Goal: Task Accomplishment & Management: Complete application form

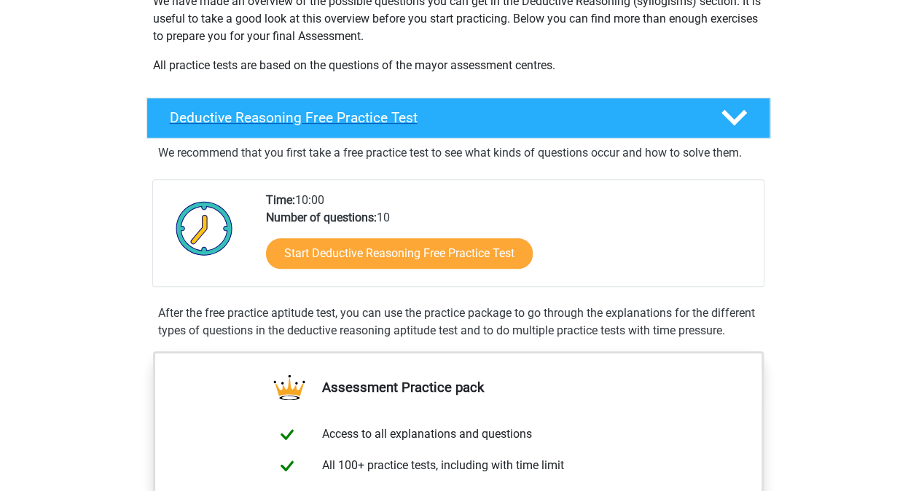
scroll to position [219, 0]
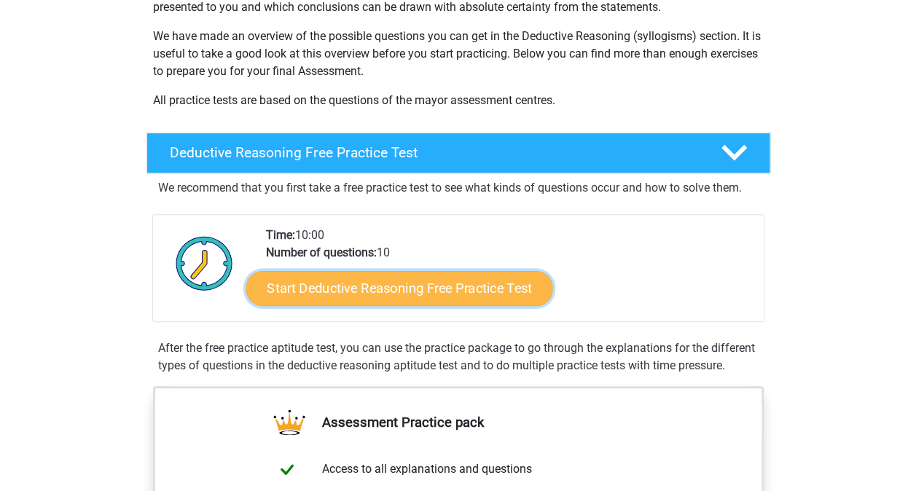
click at [400, 286] on link "Start Deductive Reasoning Free Practice Test" at bounding box center [398, 287] width 307 height 35
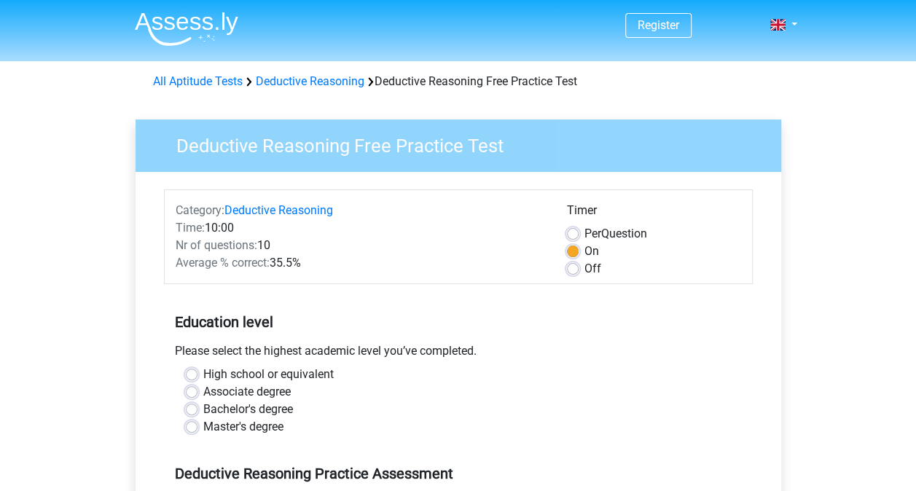
scroll to position [73, 0]
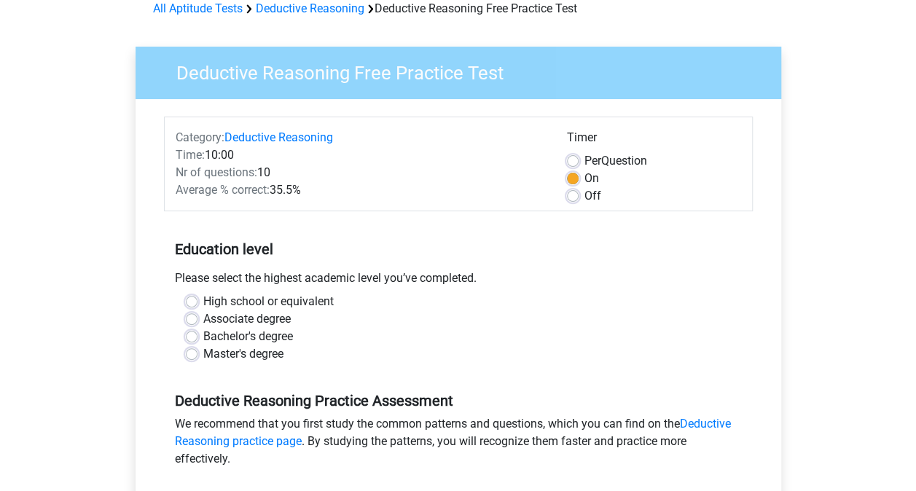
click at [258, 354] on label "Master's degree" at bounding box center [243, 353] width 80 height 17
click at [197, 354] on input "Master's degree" at bounding box center [192, 352] width 12 height 15
radio input "true"
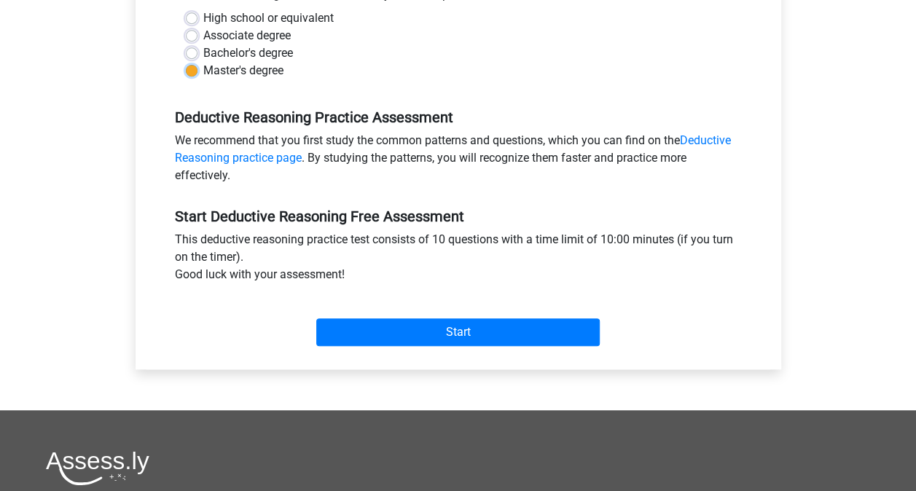
scroll to position [364, 0]
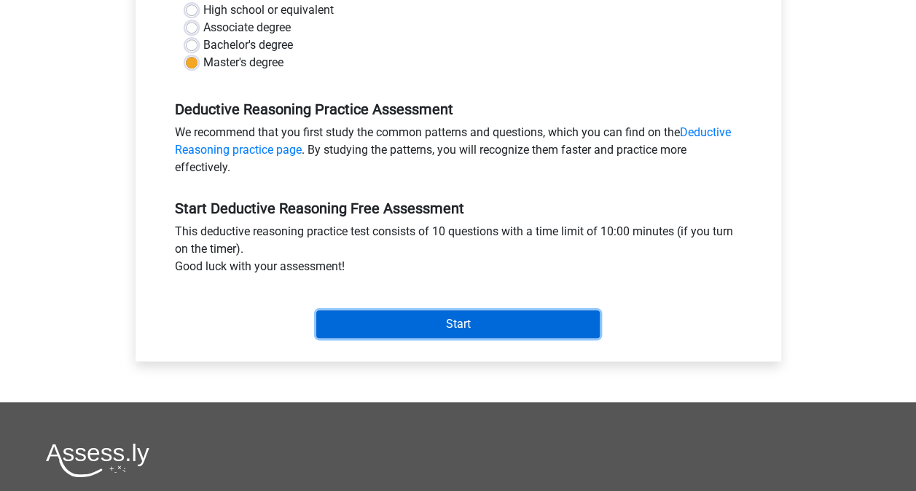
click at [465, 321] on input "Start" at bounding box center [457, 324] width 283 height 28
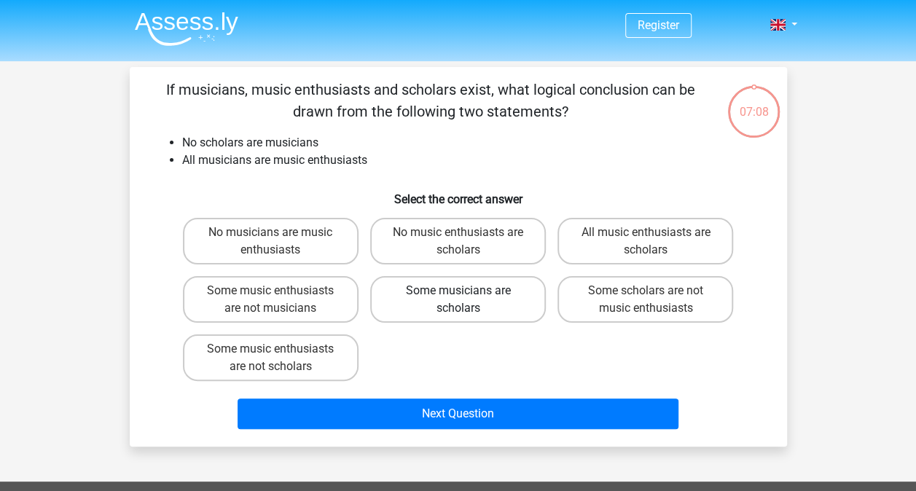
click at [453, 296] on label "Some musicians are scholars" at bounding box center [458, 299] width 176 height 47
click at [457, 296] on input "Some musicians are scholars" at bounding box center [461, 295] width 9 height 9
radio input "true"
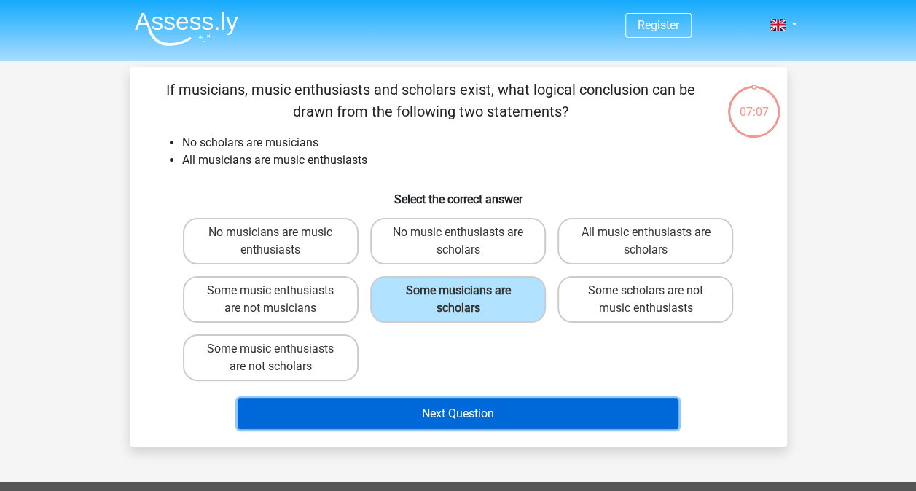
click at [464, 416] on button "Next Question" at bounding box center [457, 413] width 441 height 31
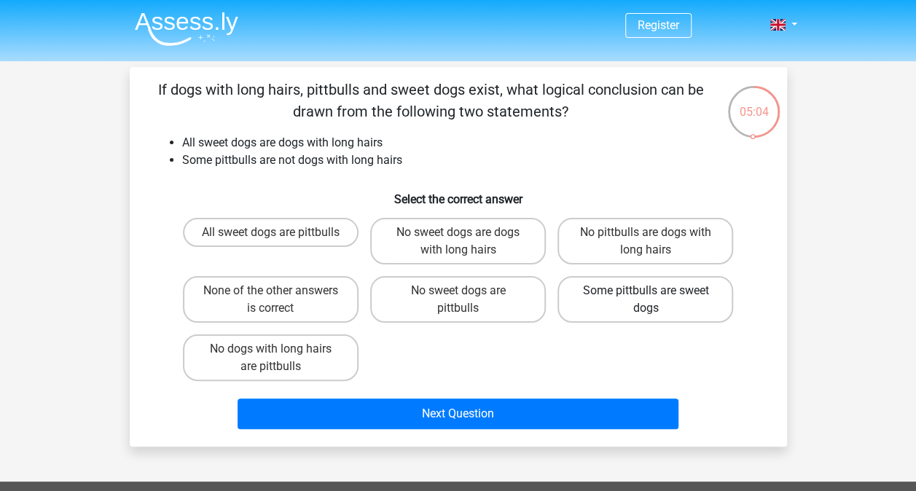
click at [610, 293] on label "Some pittbulls are sweet dogs" at bounding box center [645, 299] width 176 height 47
click at [645, 293] on input "Some pittbulls are sweet dogs" at bounding box center [649, 295] width 9 height 9
radio input "true"
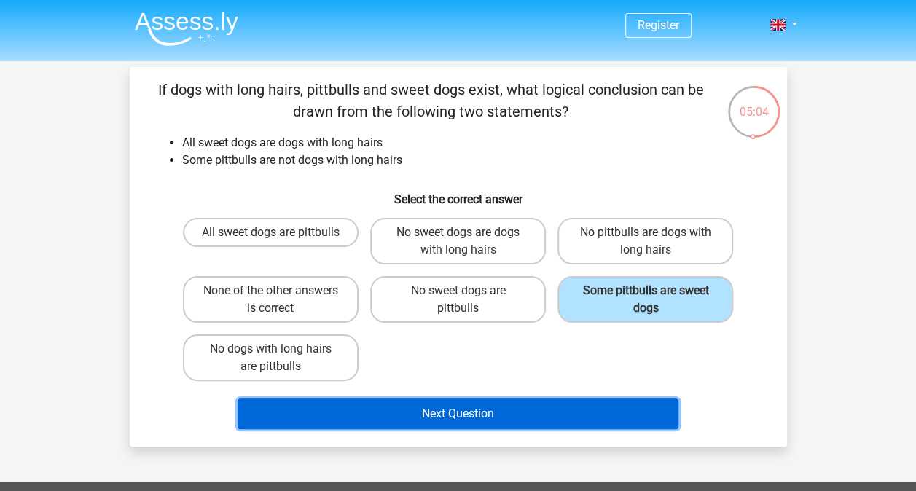
click at [471, 418] on button "Next Question" at bounding box center [457, 413] width 441 height 31
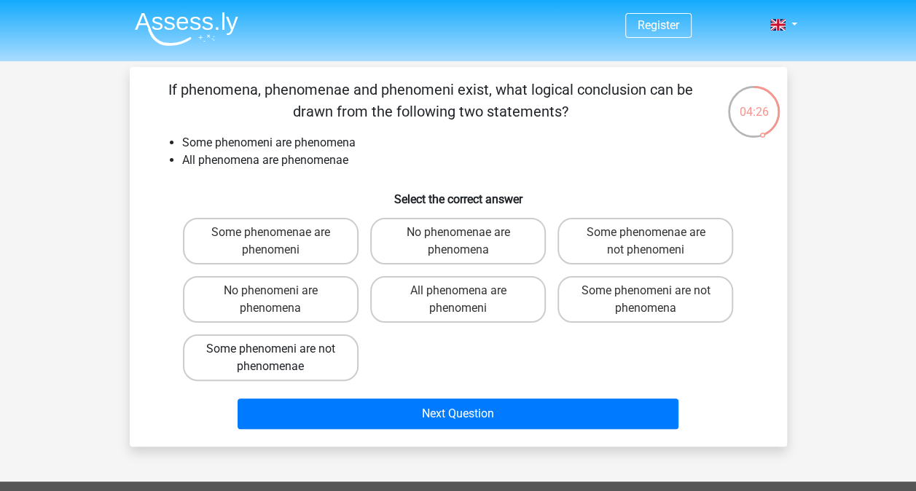
click at [254, 361] on label "Some phenomeni are not phenomenae" at bounding box center [271, 357] width 176 height 47
click at [270, 358] on input "Some phenomeni are not phenomenae" at bounding box center [274, 353] width 9 height 9
radio input "true"
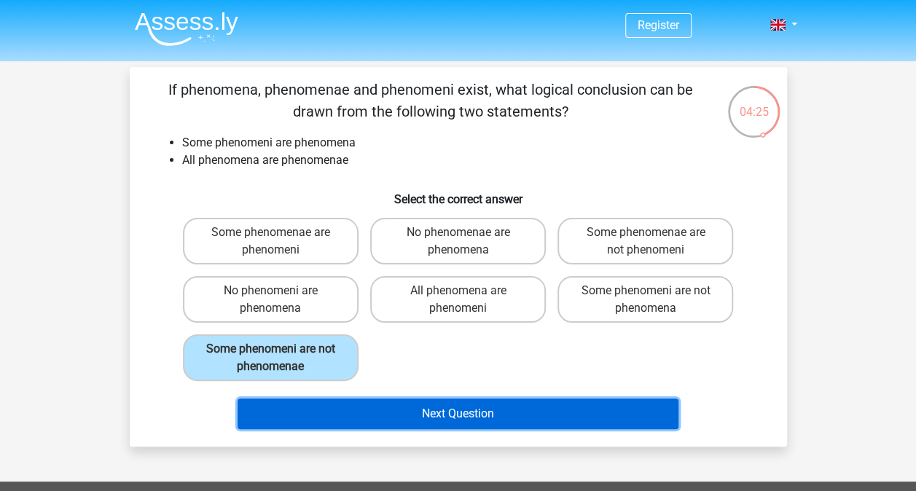
click at [459, 418] on button "Next Question" at bounding box center [457, 413] width 441 height 31
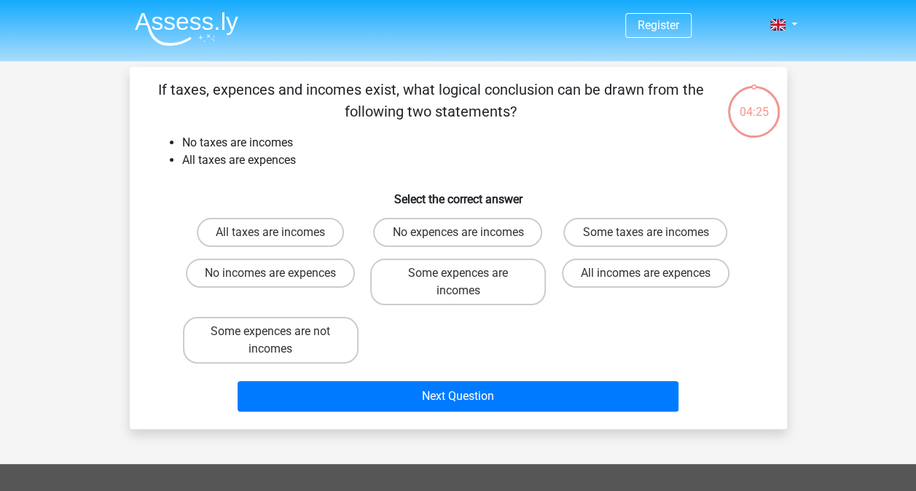
scroll to position [67, 0]
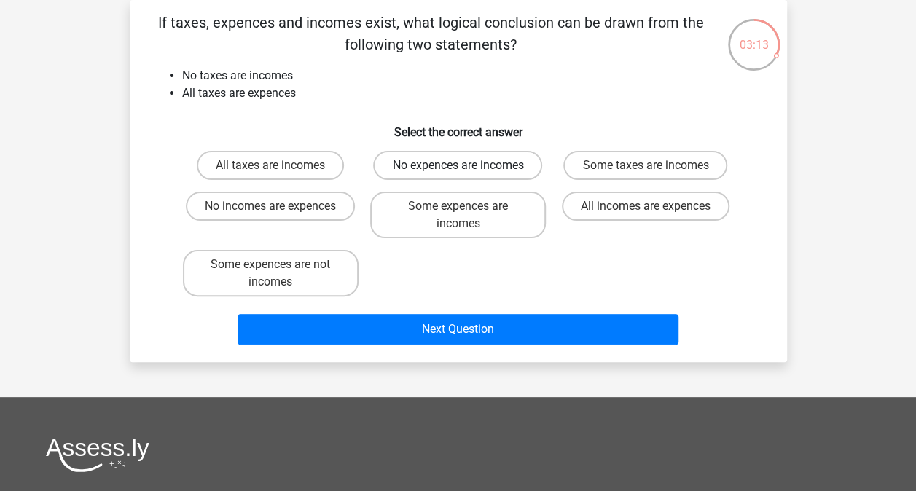
click at [457, 166] on label "No expences are incomes" at bounding box center [457, 165] width 169 height 29
click at [457, 166] on input "No expences are incomes" at bounding box center [461, 169] width 9 height 9
radio input "true"
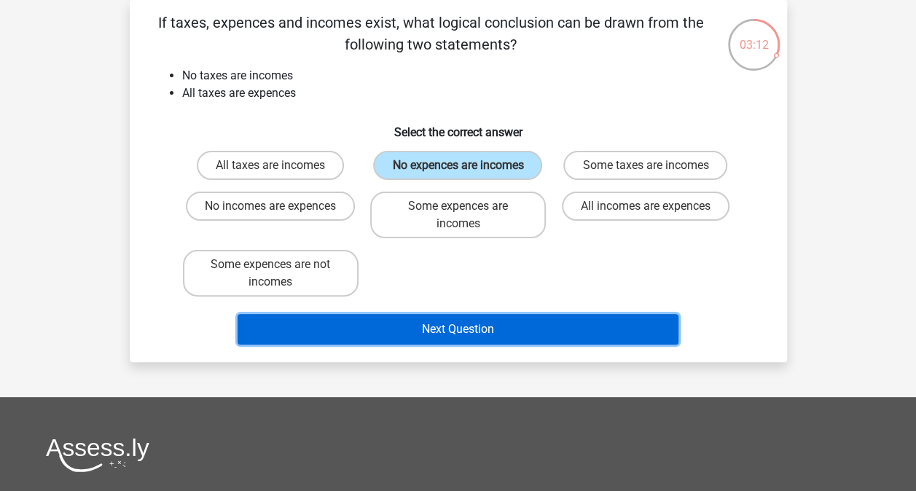
click at [472, 332] on button "Next Question" at bounding box center [457, 329] width 441 height 31
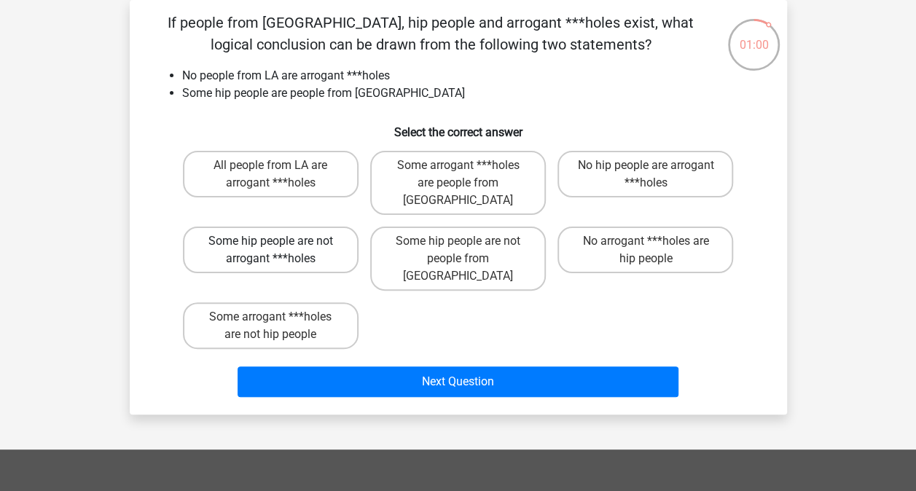
click at [264, 227] on label "Some hip people are not arrogant ***holes" at bounding box center [271, 250] width 176 height 47
click at [270, 241] on input "Some hip people are not arrogant ***holes" at bounding box center [274, 245] width 9 height 9
radio input "true"
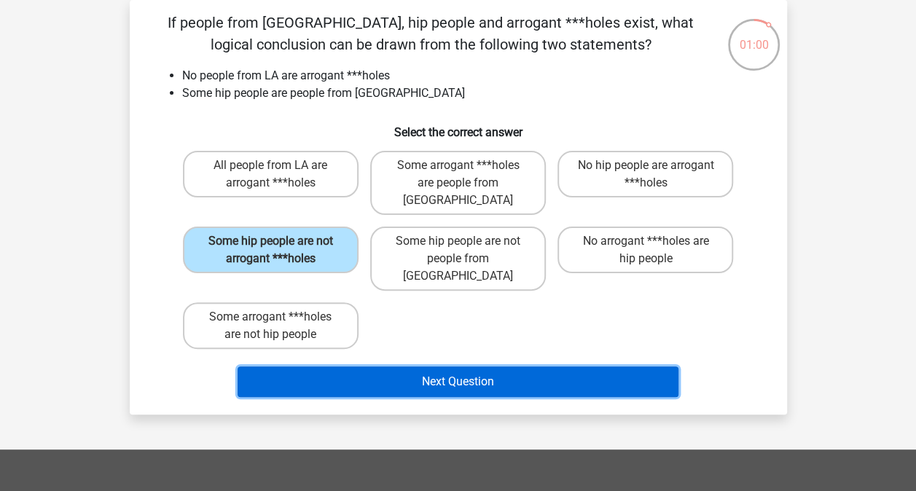
click at [466, 366] on button "Next Question" at bounding box center [457, 381] width 441 height 31
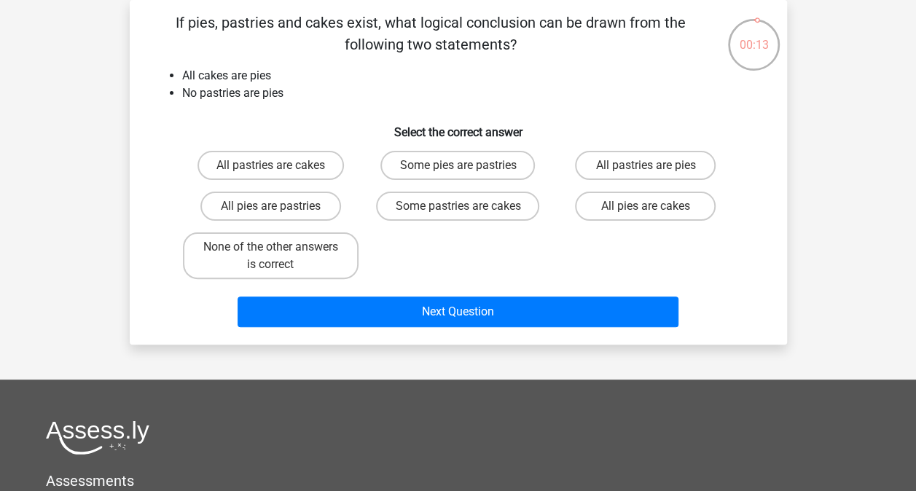
scroll to position [0, 0]
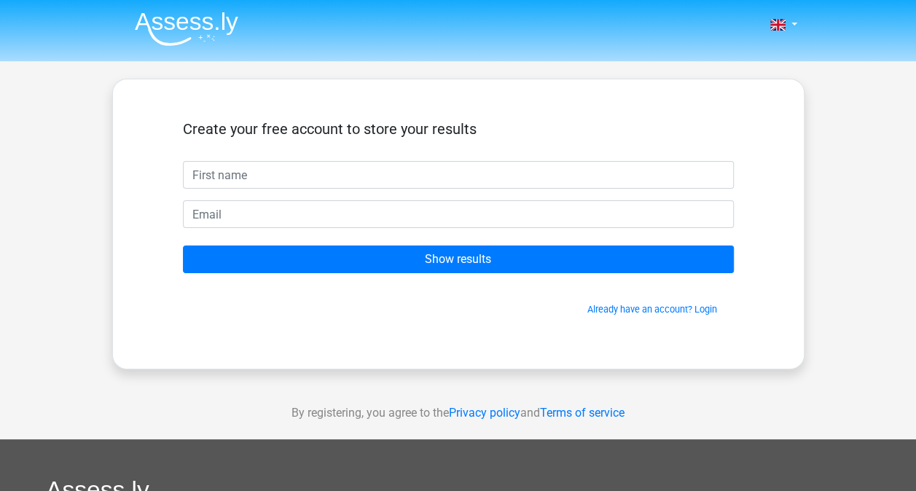
click at [233, 178] on input "text" at bounding box center [458, 175] width 551 height 28
type input "S"
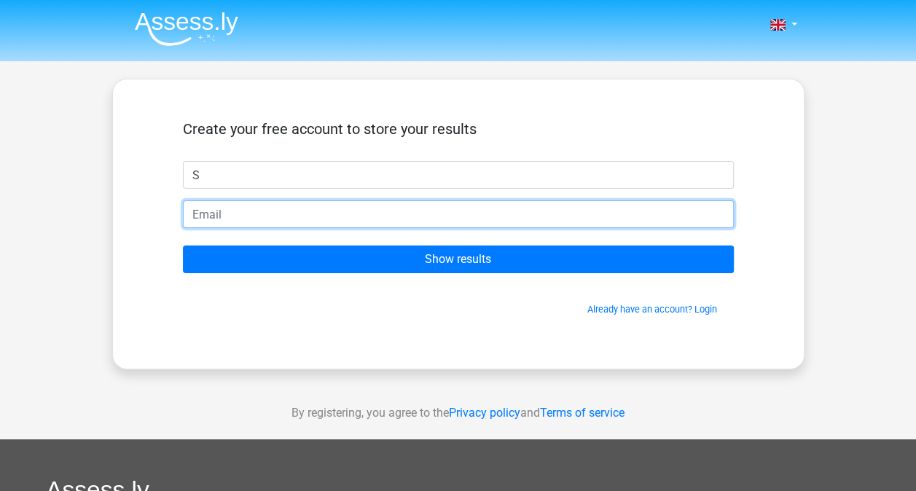
click at [191, 216] on input "email" at bounding box center [458, 214] width 551 height 28
type input "[PERSON_NAME][EMAIL_ADDRESS][PERSON_NAME][DOMAIN_NAME]"
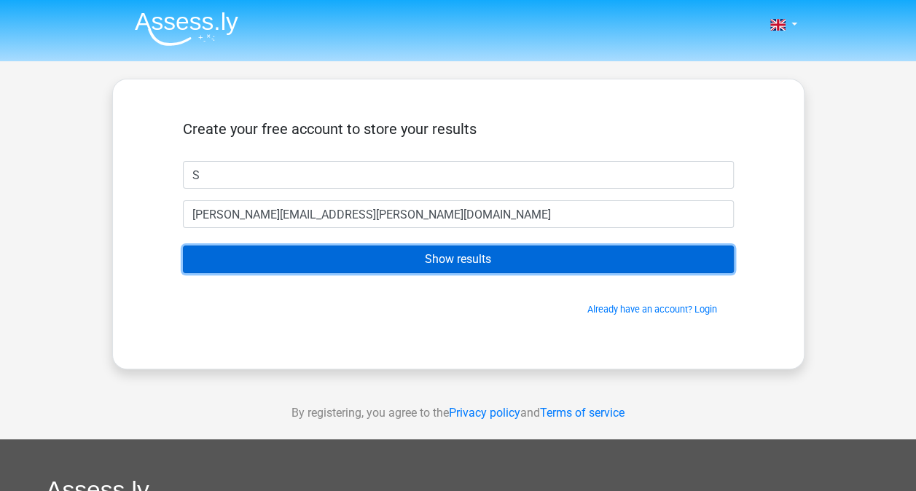
click at [462, 258] on input "Show results" at bounding box center [458, 259] width 551 height 28
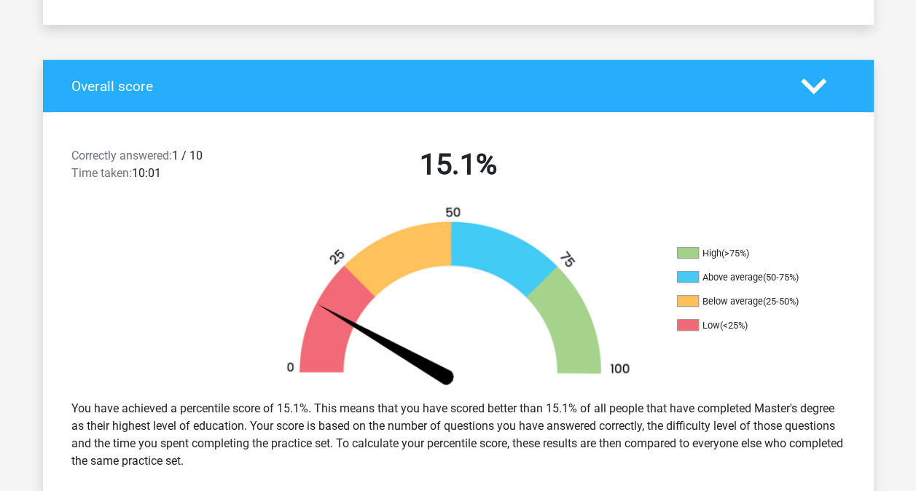
scroll to position [219, 0]
